Goal: Task Accomplishment & Management: Use online tool/utility

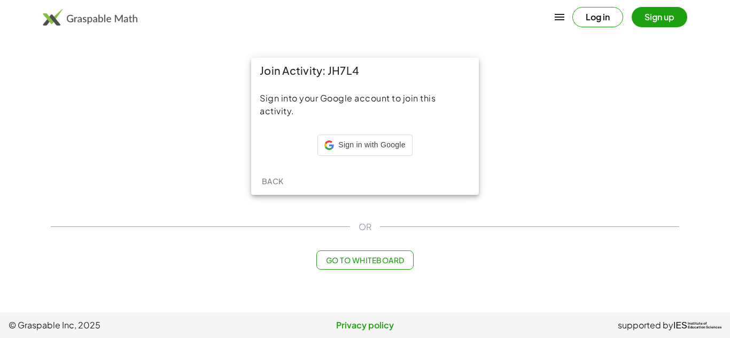
click at [315, 145] on div "Sign in with Google Sign in with Google. Opens in new tab" at bounding box center [365, 147] width 210 height 24
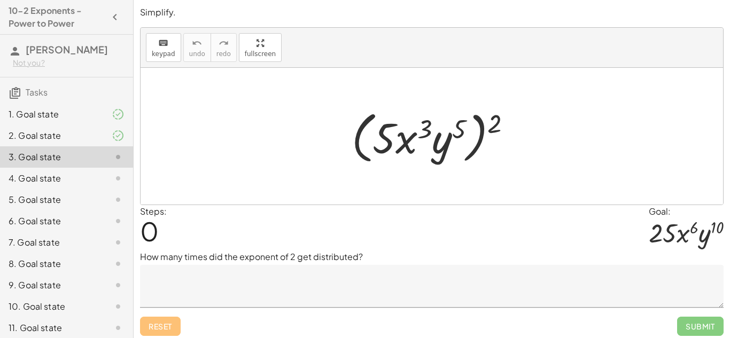
click at [276, 277] on textarea at bounding box center [431, 286] width 583 height 43
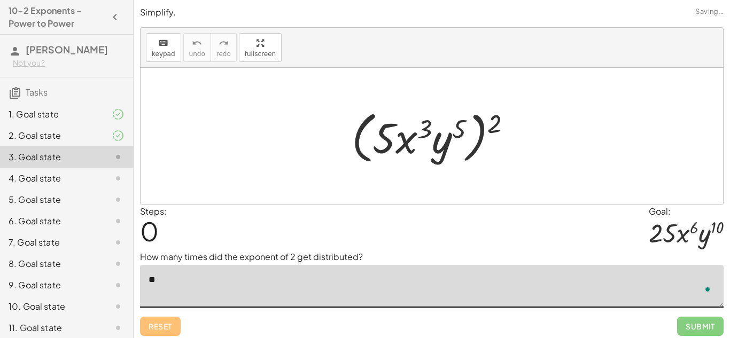
click at [265, 287] on textarea "**" at bounding box center [431, 286] width 583 height 43
type textarea "*"
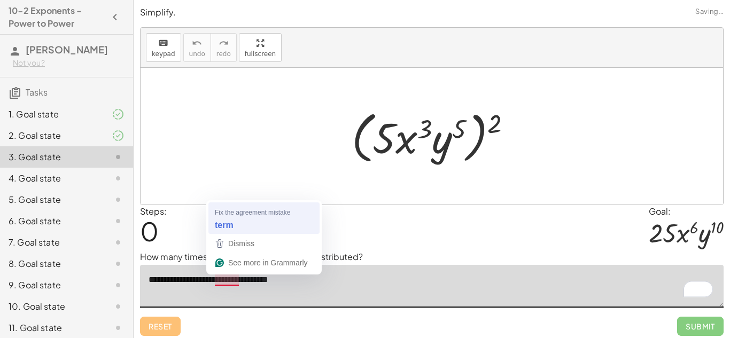
type textarea "**********"
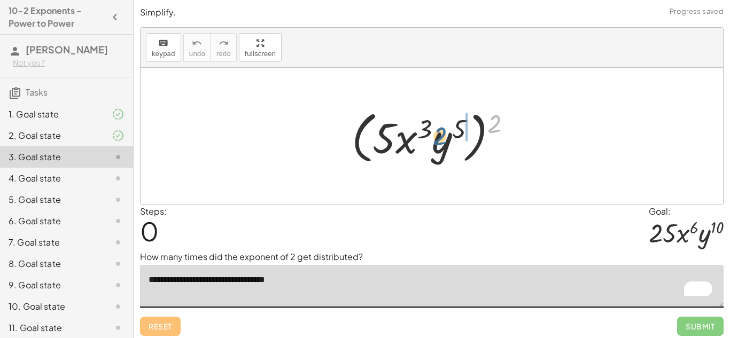
drag, startPoint x: 497, startPoint y: 121, endPoint x: 443, endPoint y: 132, distance: 55.2
click at [443, 132] on div at bounding box center [435, 136] width 179 height 61
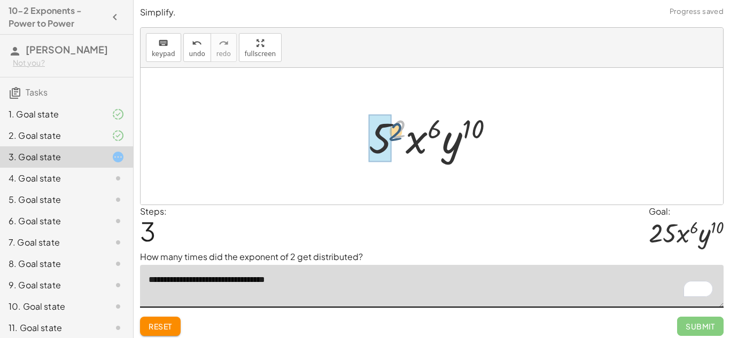
drag, startPoint x: 397, startPoint y: 129, endPoint x: 379, endPoint y: 140, distance: 21.1
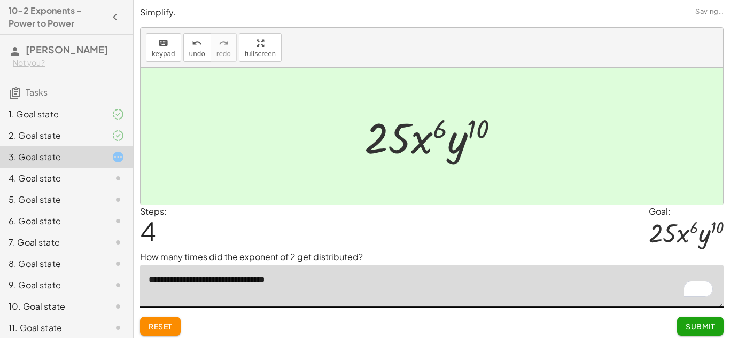
click at [687, 321] on button "Submit" at bounding box center [700, 326] width 46 height 19
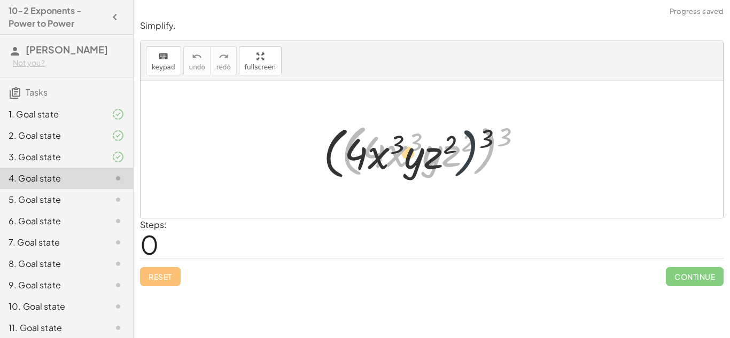
drag, startPoint x: 494, startPoint y: 137, endPoint x: 417, endPoint y: 148, distance: 77.1
click at [417, 148] on div at bounding box center [435, 149] width 199 height 61
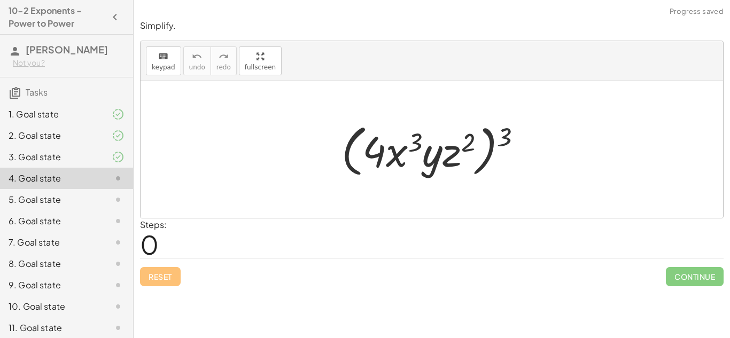
drag, startPoint x: 509, startPoint y: 135, endPoint x: 439, endPoint y: 153, distance: 72.8
click at [439, 153] on div at bounding box center [435, 149] width 199 height 61
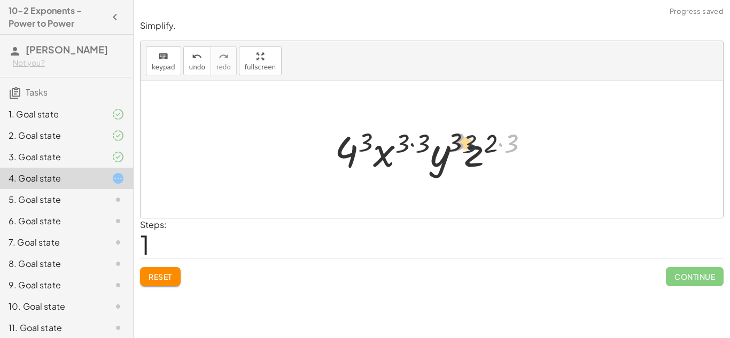
drag, startPoint x: 514, startPoint y: 145, endPoint x: 464, endPoint y: 146, distance: 50.2
click at [464, 146] on div at bounding box center [435, 149] width 213 height 55
drag, startPoint x: 506, startPoint y: 148, endPoint x: 493, endPoint y: 146, distance: 13.5
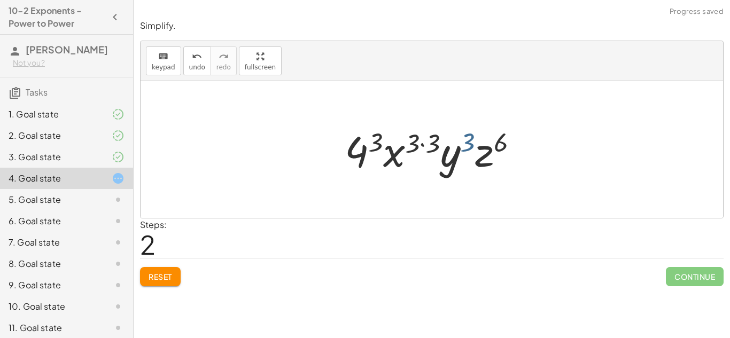
click at [472, 144] on div at bounding box center [435, 149] width 193 height 55
drag, startPoint x: 435, startPoint y: 141, endPoint x: 422, endPoint y: 140, distance: 13.4
click at [422, 140] on div at bounding box center [435, 149] width 193 height 55
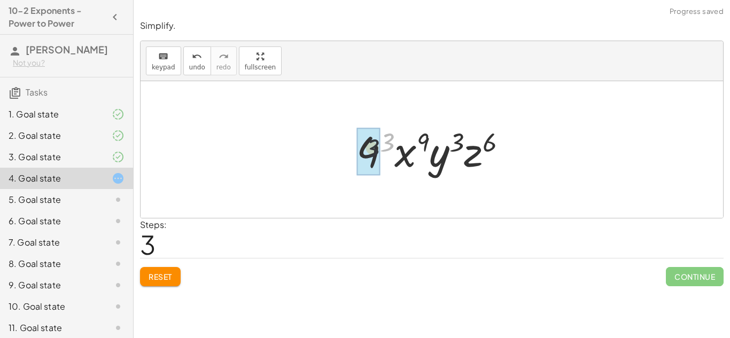
drag, startPoint x: 389, startPoint y: 143, endPoint x: 373, endPoint y: 150, distance: 17.5
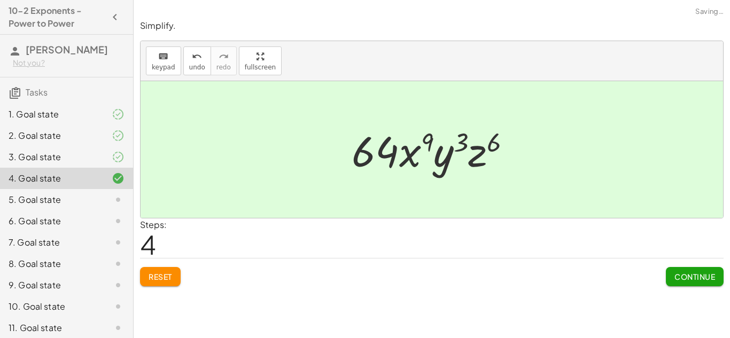
click at [683, 267] on button "Continue" at bounding box center [695, 276] width 58 height 19
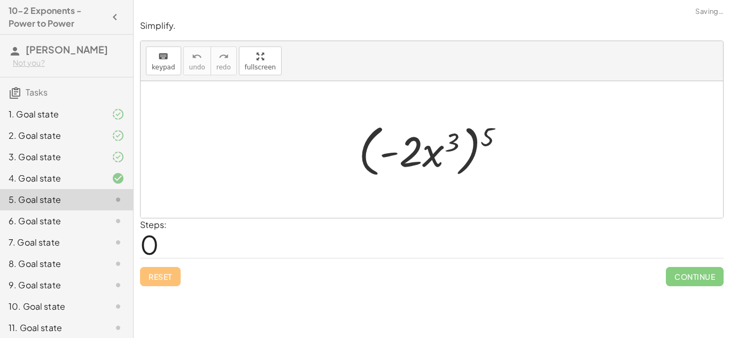
drag, startPoint x: 489, startPoint y: 133, endPoint x: 427, endPoint y: 143, distance: 63.2
click at [427, 143] on div at bounding box center [435, 149] width 165 height 61
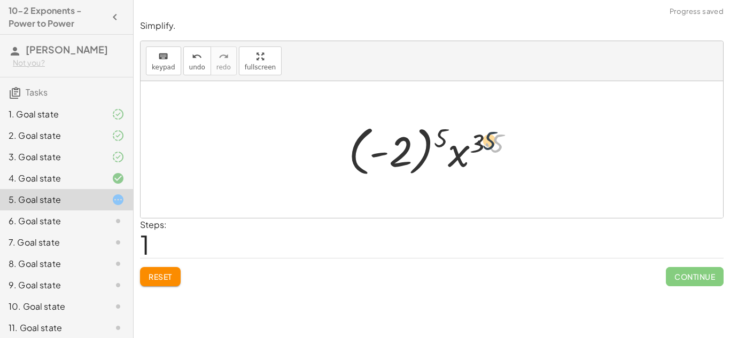
drag, startPoint x: 490, startPoint y: 146, endPoint x: 481, endPoint y: 143, distance: 9.6
click at [481, 143] on div at bounding box center [435, 149] width 185 height 59
drag, startPoint x: 497, startPoint y: 150, endPoint x: 459, endPoint y: 149, distance: 37.9
click at [459, 149] on div at bounding box center [435, 149] width 185 height 59
drag, startPoint x: 446, startPoint y: 140, endPoint x: 402, endPoint y: 151, distance: 45.6
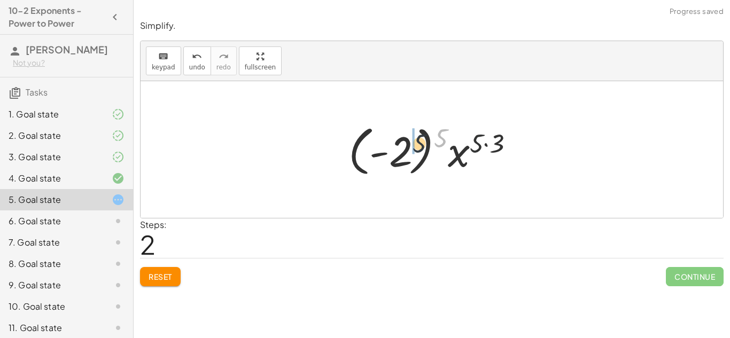
click at [402, 151] on div at bounding box center [435, 149] width 185 height 59
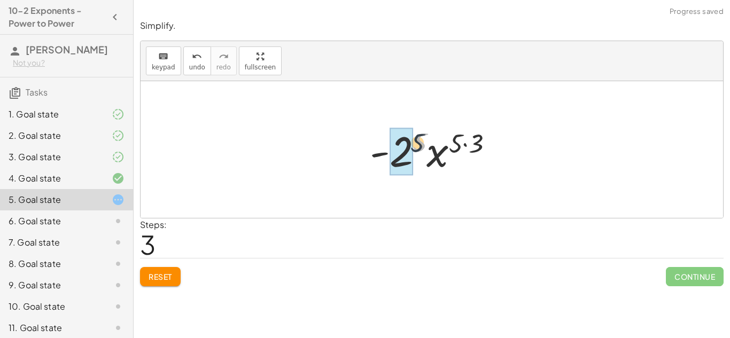
drag, startPoint x: 418, startPoint y: 147, endPoint x: 400, endPoint y: 153, distance: 19.3
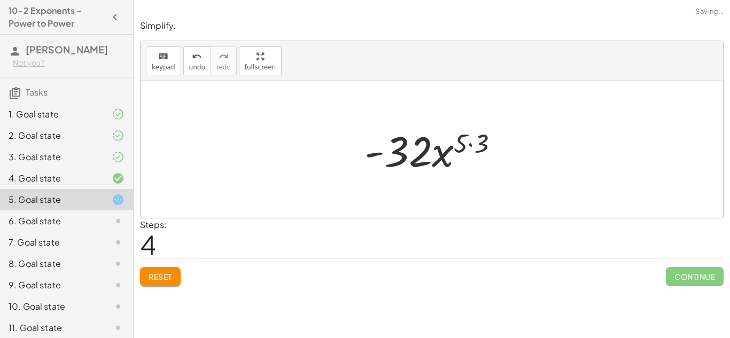
click at [675, 263] on div "Continue" at bounding box center [695, 273] width 58 height 28
drag, startPoint x: 475, startPoint y: 158, endPoint x: 482, endPoint y: 150, distance: 10.2
click at [482, 150] on div at bounding box center [435, 149] width 153 height 55
drag, startPoint x: 481, startPoint y: 150, endPoint x: 452, endPoint y: 147, distance: 29.5
click at [452, 147] on div at bounding box center [435, 149] width 153 height 55
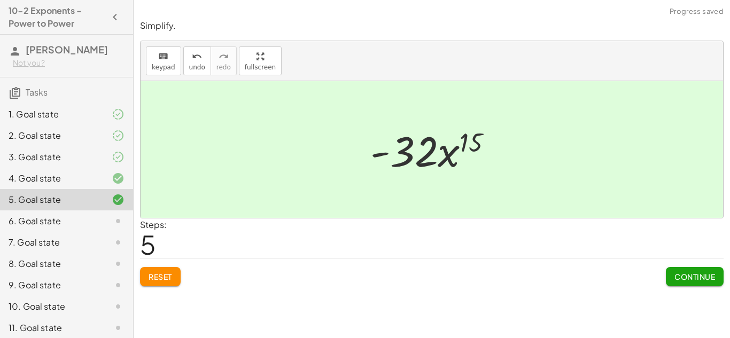
click at [684, 279] on span "Continue" at bounding box center [694, 277] width 41 height 10
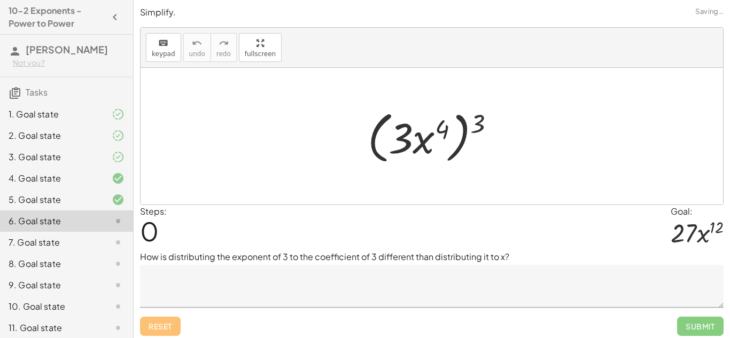
drag, startPoint x: 476, startPoint y: 131, endPoint x: 430, endPoint y: 135, distance: 46.6
click at [430, 135] on div at bounding box center [435, 136] width 147 height 61
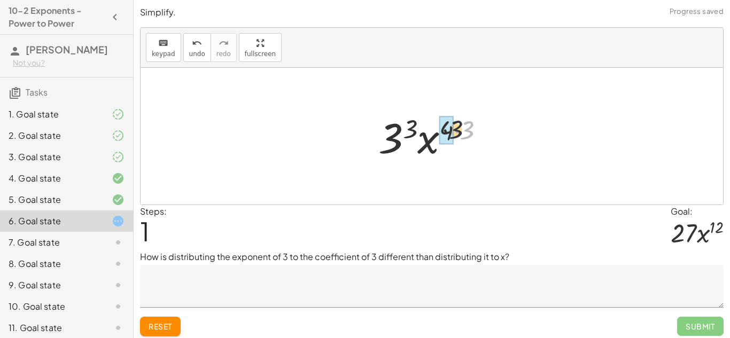
drag, startPoint x: 469, startPoint y: 134, endPoint x: 448, endPoint y: 133, distance: 20.9
click at [350, 272] on textarea at bounding box center [431, 286] width 583 height 43
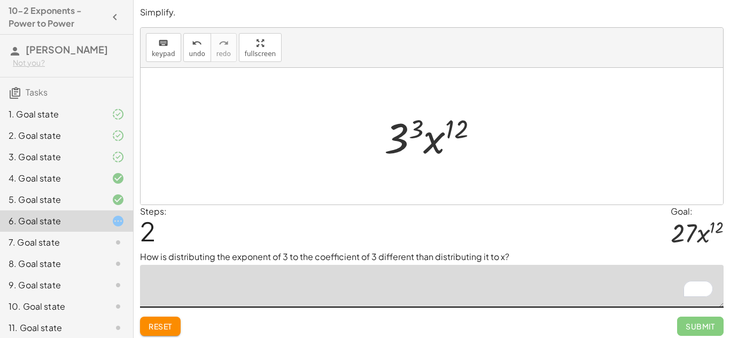
type textarea "*"
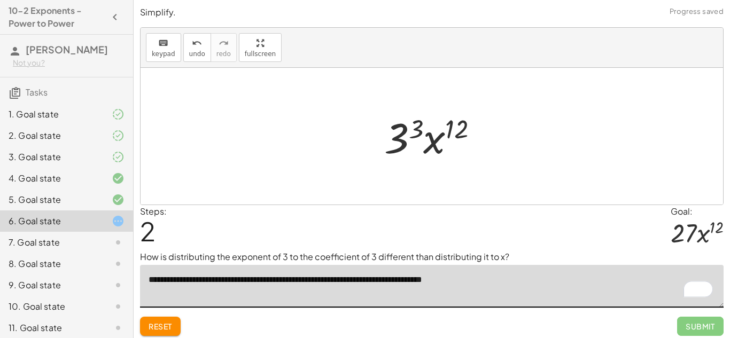
click at [396, 284] on textarea "**********" at bounding box center [431, 286] width 583 height 43
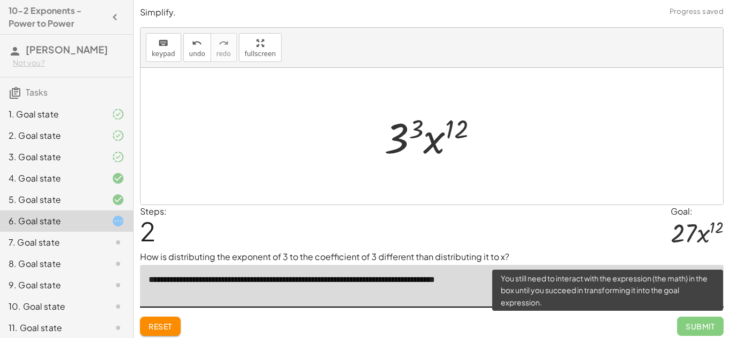
type textarea "**********"
click at [681, 319] on span "Submit" at bounding box center [700, 326] width 46 height 19
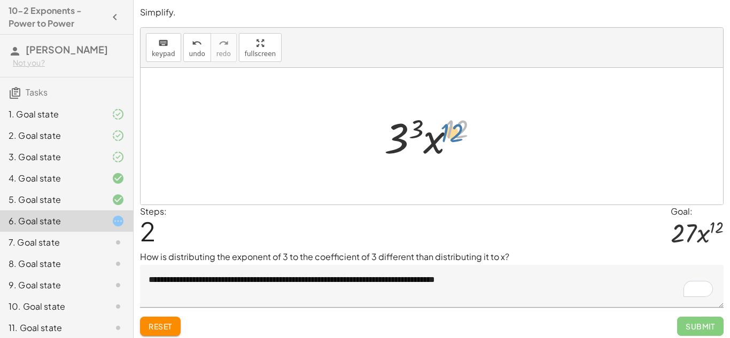
click at [457, 128] on div at bounding box center [435, 136] width 113 height 55
drag, startPoint x: 423, startPoint y: 127, endPoint x: 392, endPoint y: 135, distance: 31.5
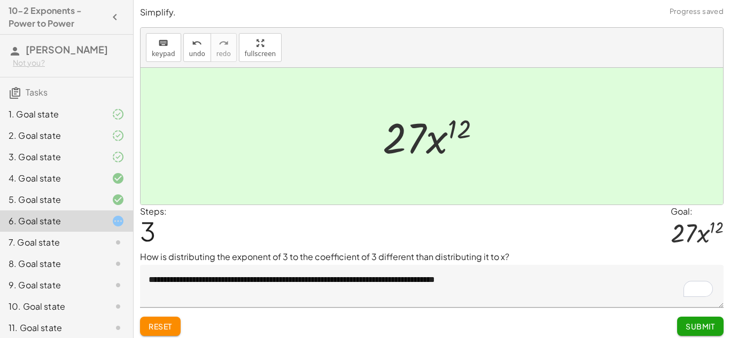
click at [702, 335] on button "Submit" at bounding box center [700, 326] width 46 height 19
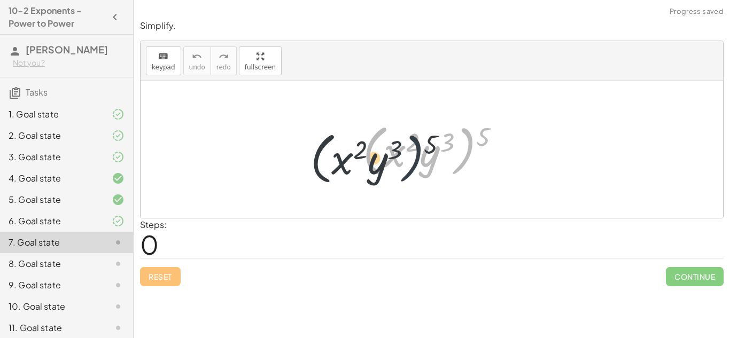
drag, startPoint x: 475, startPoint y: 140, endPoint x: 395, endPoint y: 150, distance: 81.2
click at [395, 150] on div at bounding box center [435, 149] width 156 height 61
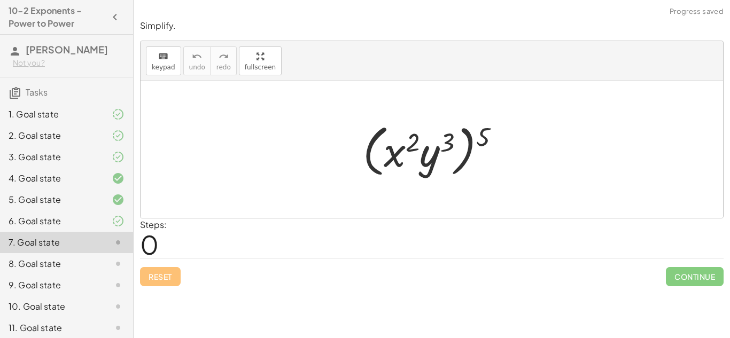
click at [86, 118] on div "1. Goal state" at bounding box center [52, 114] width 86 height 13
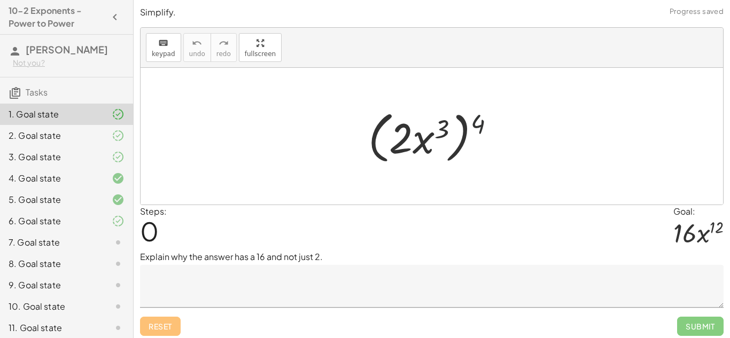
drag, startPoint x: 478, startPoint y: 132, endPoint x: 364, endPoint y: 163, distance: 117.4
click at [364, 163] on div at bounding box center [436, 136] width 146 height 61
drag, startPoint x: 489, startPoint y: 126, endPoint x: 447, endPoint y: 132, distance: 42.2
click at [447, 132] on div at bounding box center [436, 136] width 146 height 61
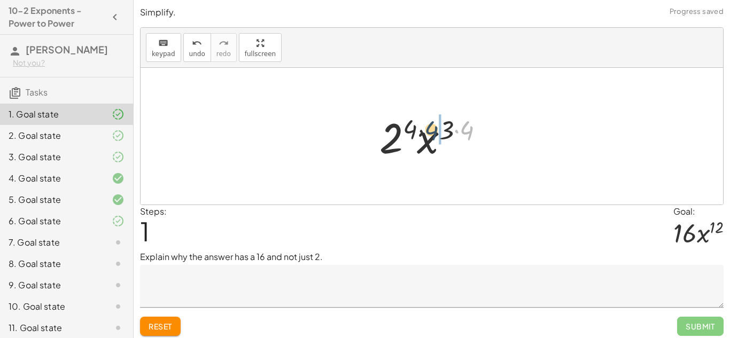
drag, startPoint x: 470, startPoint y: 129, endPoint x: 428, endPoint y: 129, distance: 41.7
click at [428, 129] on div at bounding box center [436, 136] width 124 height 55
drag, startPoint x: 413, startPoint y: 127, endPoint x: 369, endPoint y: 152, distance: 50.5
drag, startPoint x: 418, startPoint y: 134, endPoint x: 405, endPoint y: 136, distance: 12.4
click at [405, 136] on div at bounding box center [436, 136] width 124 height 55
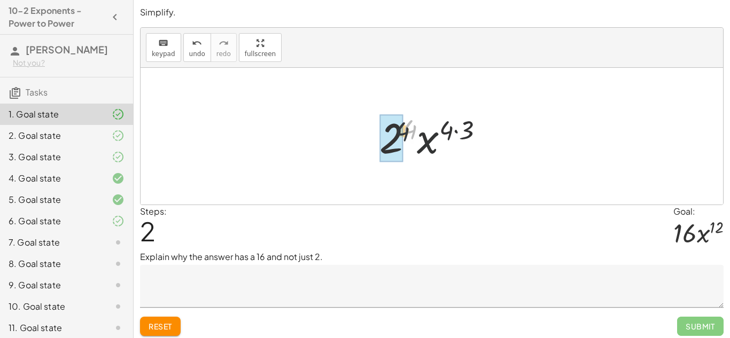
drag, startPoint x: 407, startPoint y: 129, endPoint x: 392, endPoint y: 135, distance: 15.9
click at [528, 277] on textarea at bounding box center [431, 286] width 583 height 43
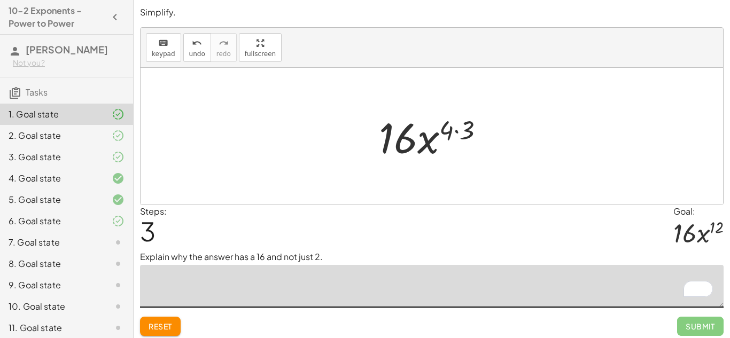
click at [154, 322] on span "Reset" at bounding box center [161, 327] width 24 height 10
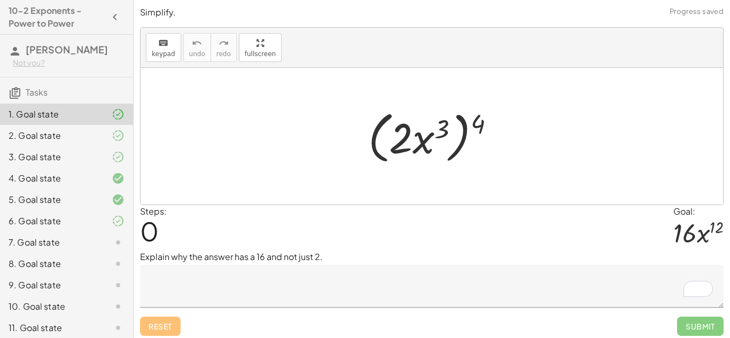
click at [354, 279] on textarea "To enrich screen reader interactions, please activate Accessibility in Grammarl…" at bounding box center [431, 286] width 583 height 43
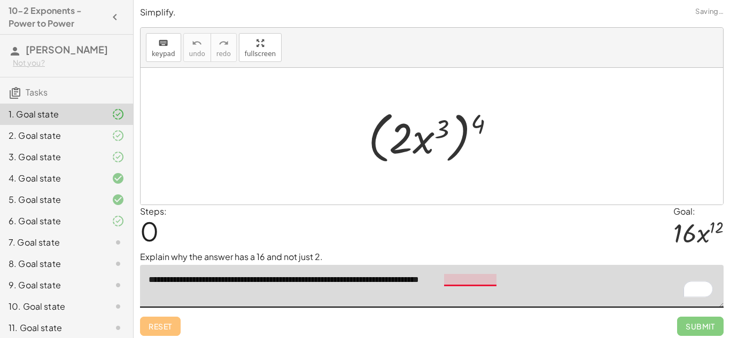
click at [450, 280] on textarea "**********" at bounding box center [431, 286] width 583 height 43
type textarea "**********"
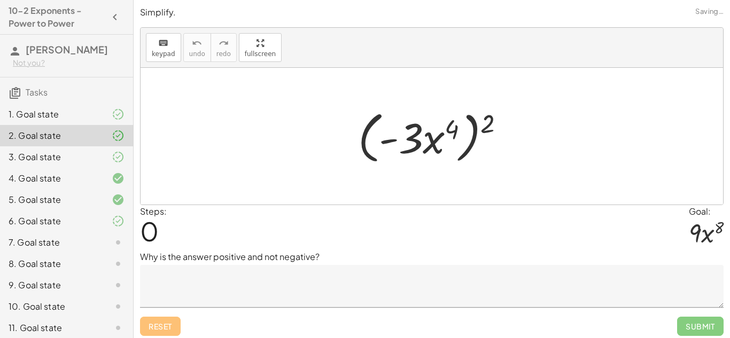
click at [102, 224] on div at bounding box center [110, 221] width 30 height 13
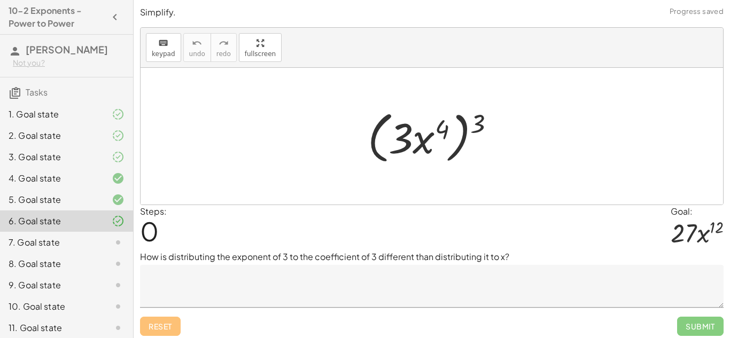
click at [93, 275] on div "7. Goal state" at bounding box center [66, 285] width 133 height 21
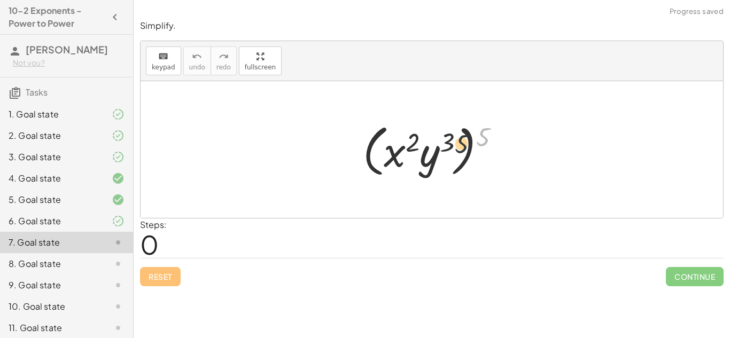
drag, startPoint x: 482, startPoint y: 138, endPoint x: 410, endPoint y: 140, distance: 71.6
click at [410, 140] on div at bounding box center [435, 149] width 156 height 61
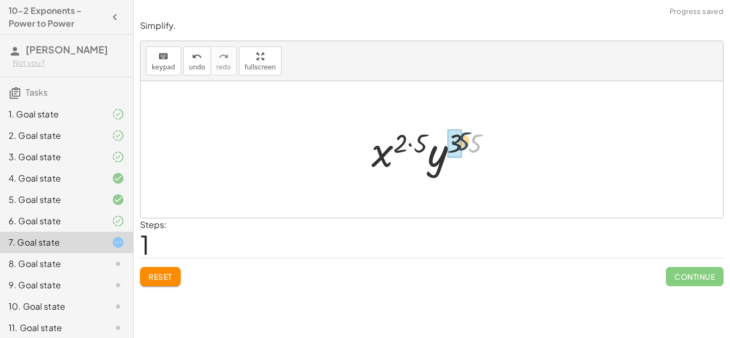
drag, startPoint x: 476, startPoint y: 145, endPoint x: 463, endPoint y: 143, distance: 13.6
click at [463, 143] on div at bounding box center [436, 149] width 140 height 55
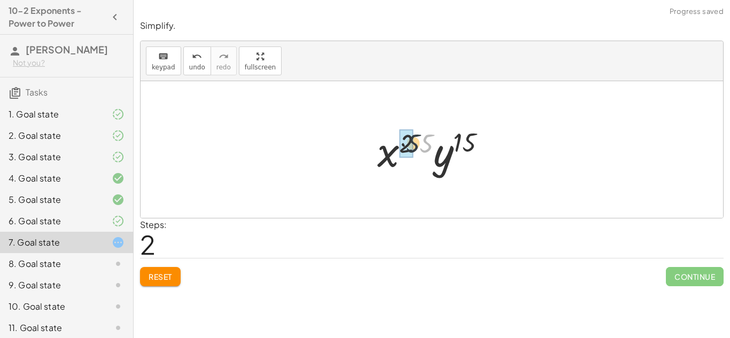
drag, startPoint x: 420, startPoint y: 145, endPoint x: 400, endPoint y: 145, distance: 20.8
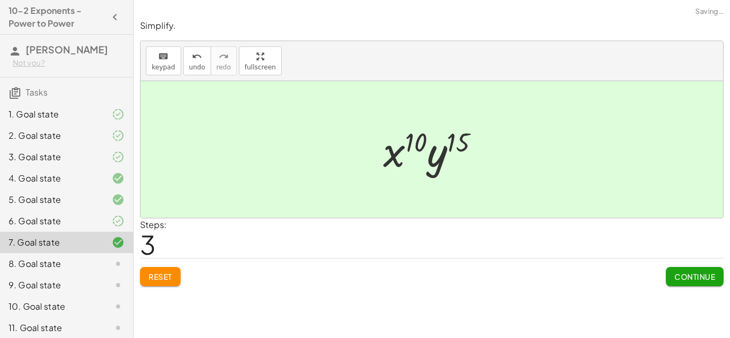
click at [699, 276] on span "Continue" at bounding box center [694, 277] width 41 height 10
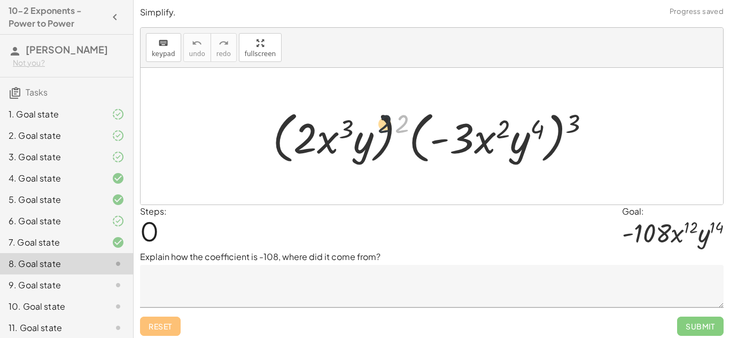
drag, startPoint x: 398, startPoint y: 127, endPoint x: 342, endPoint y: 127, distance: 56.6
click at [342, 127] on div at bounding box center [435, 136] width 337 height 61
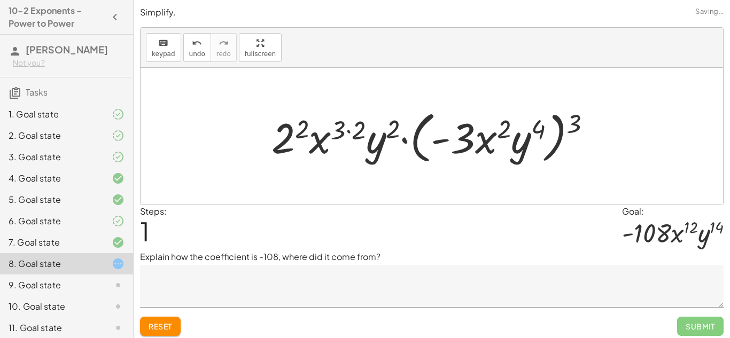
drag, startPoint x: 576, startPoint y: 124, endPoint x: 484, endPoint y: 137, distance: 93.4
click at [484, 137] on div at bounding box center [435, 136] width 339 height 61
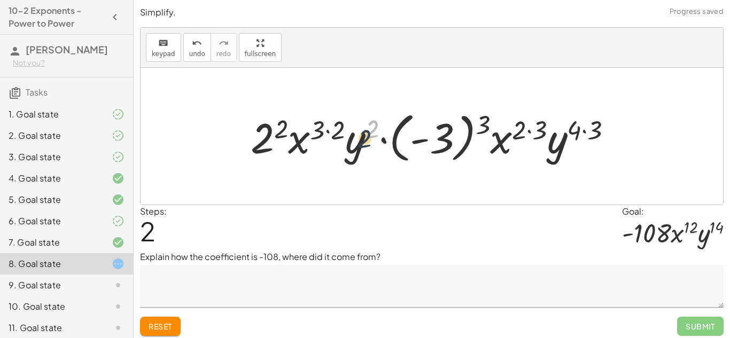
drag, startPoint x: 375, startPoint y: 127, endPoint x: 354, endPoint y: 144, distance: 27.7
click at [354, 144] on div at bounding box center [435, 136] width 380 height 59
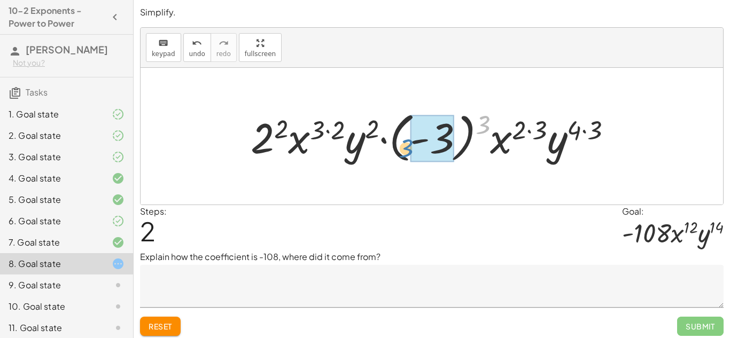
drag, startPoint x: 484, startPoint y: 124, endPoint x: 415, endPoint y: 146, distance: 72.8
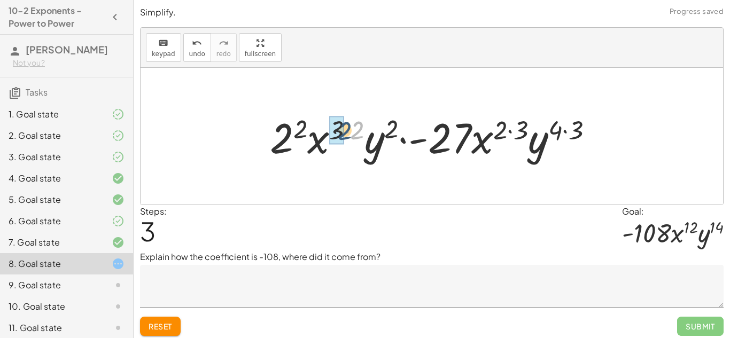
drag, startPoint x: 364, startPoint y: 132, endPoint x: 339, endPoint y: 132, distance: 24.6
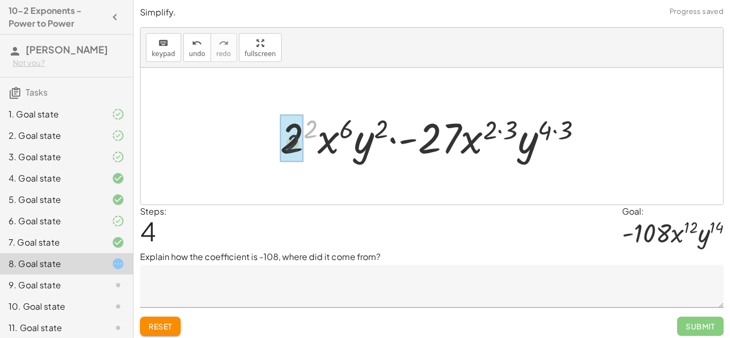
drag, startPoint x: 310, startPoint y: 124, endPoint x: 290, endPoint y: 139, distance: 26.0
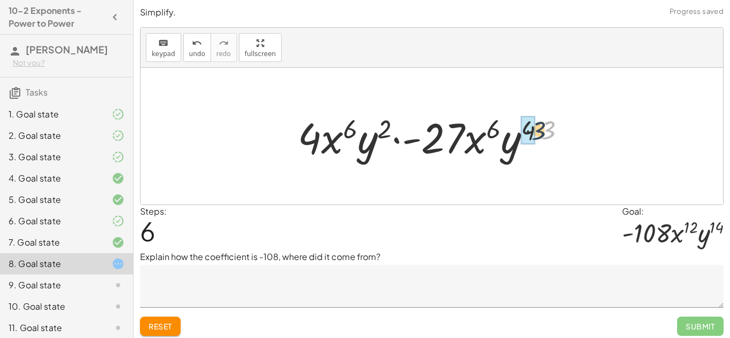
drag, startPoint x: 551, startPoint y: 133, endPoint x: 531, endPoint y: 133, distance: 19.8
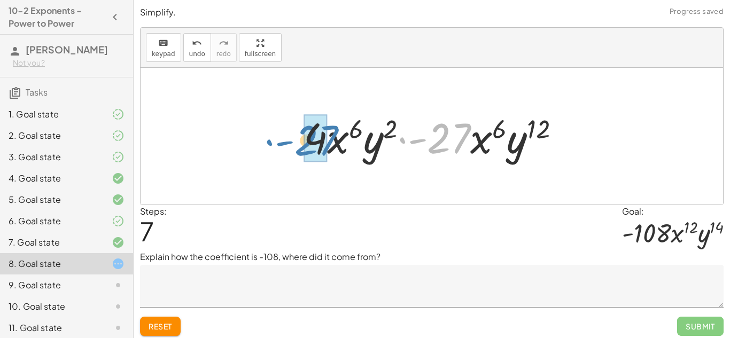
drag, startPoint x: 436, startPoint y: 144, endPoint x: 312, endPoint y: 147, distance: 124.0
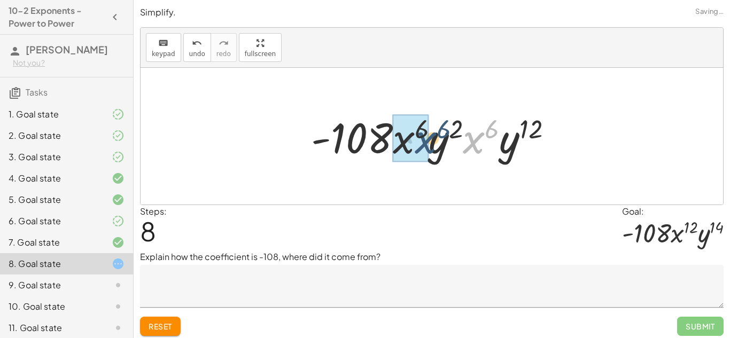
drag, startPoint x: 487, startPoint y: 147, endPoint x: 401, endPoint y: 143, distance: 86.1
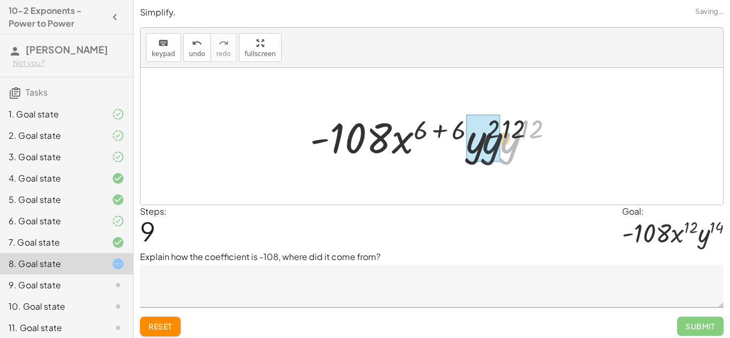
drag, startPoint x: 502, startPoint y: 155, endPoint x: 469, endPoint y: 154, distance: 33.1
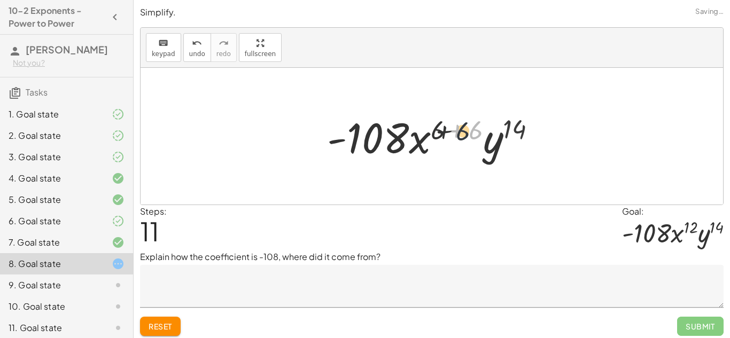
drag, startPoint x: 479, startPoint y: 133, endPoint x: 449, endPoint y: 134, distance: 29.9
click at [449, 134] on div at bounding box center [436, 136] width 228 height 55
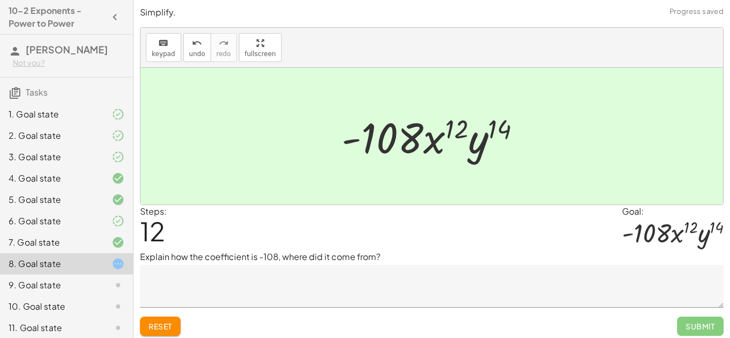
click at [436, 288] on textarea at bounding box center [431, 286] width 583 height 43
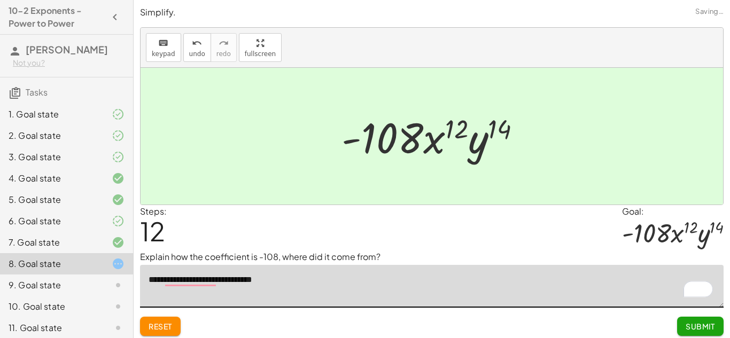
scroll to position [4, 0]
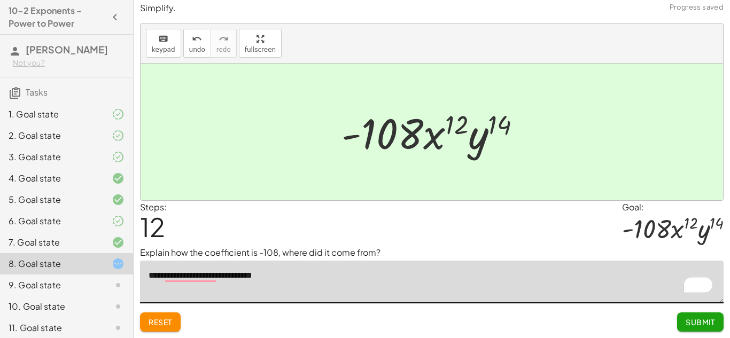
click at [170, 319] on span "Reset" at bounding box center [161, 322] width 24 height 10
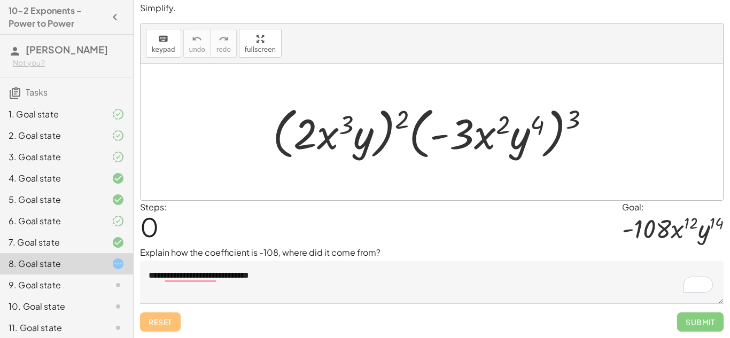
click at [386, 273] on textarea "**********" at bounding box center [431, 282] width 583 height 43
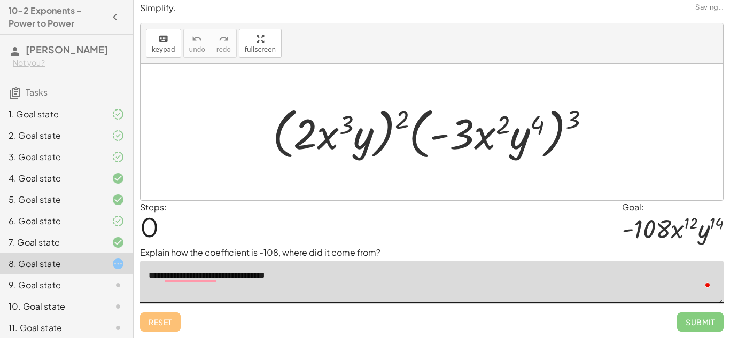
type textarea "**********"
